Goal: Information Seeking & Learning: Learn about a topic

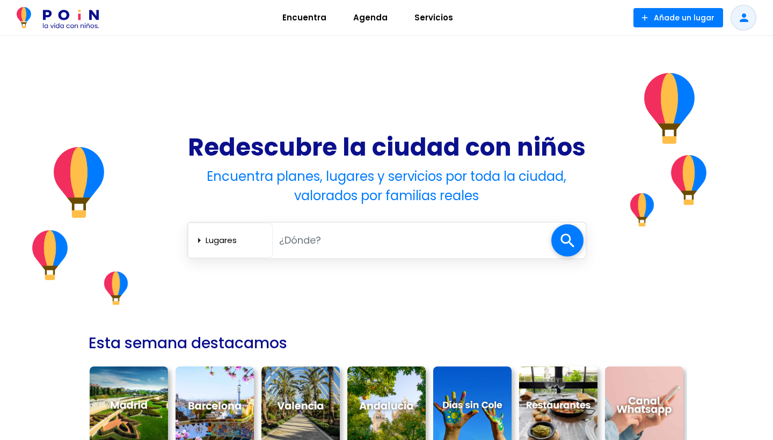
click at [356, 231] on input "text" at bounding box center [412, 240] width 278 height 22
click at [333, 239] on input "text" at bounding box center [412, 240] width 278 height 22
type input "circo madrid"
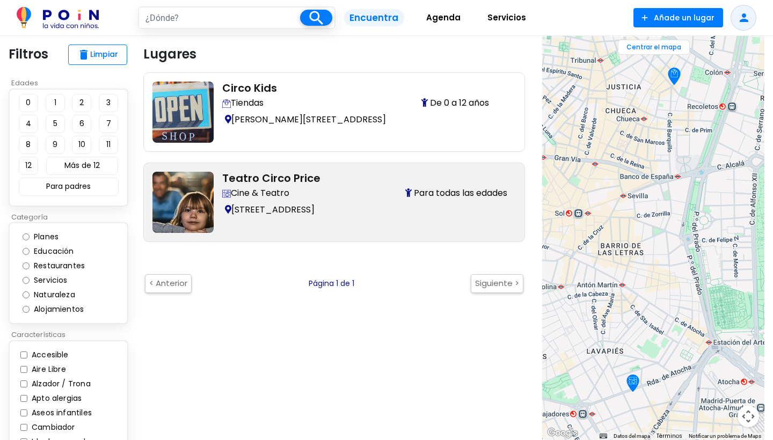
click at [290, 175] on h2 "Teatro Circo Price" at bounding box center [364, 178] width 285 height 13
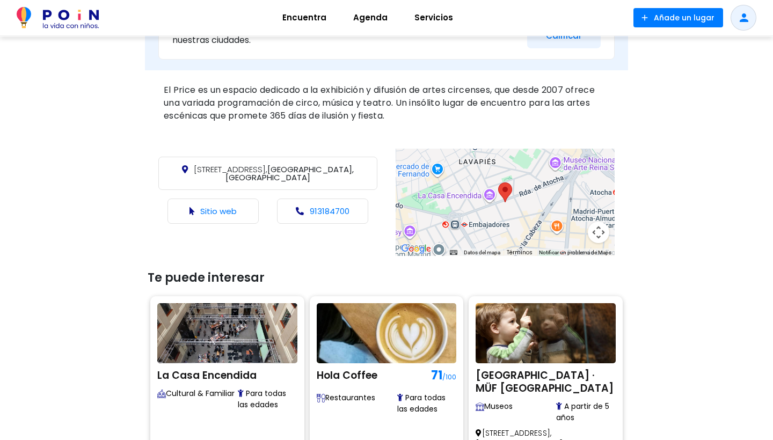
scroll to position [407, 0]
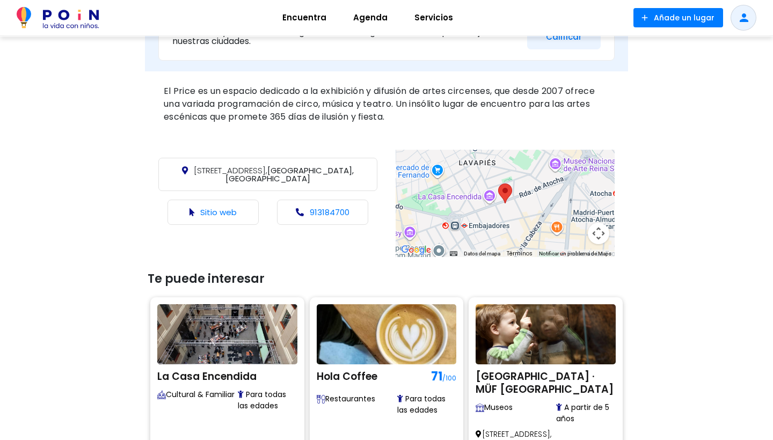
click at [239, 205] on p "Sitio web" at bounding box center [212, 212] width 91 height 25
click at [231, 207] on link "Sitio web" at bounding box center [218, 212] width 36 height 11
